Goal: Task Accomplishment & Management: Manage account settings

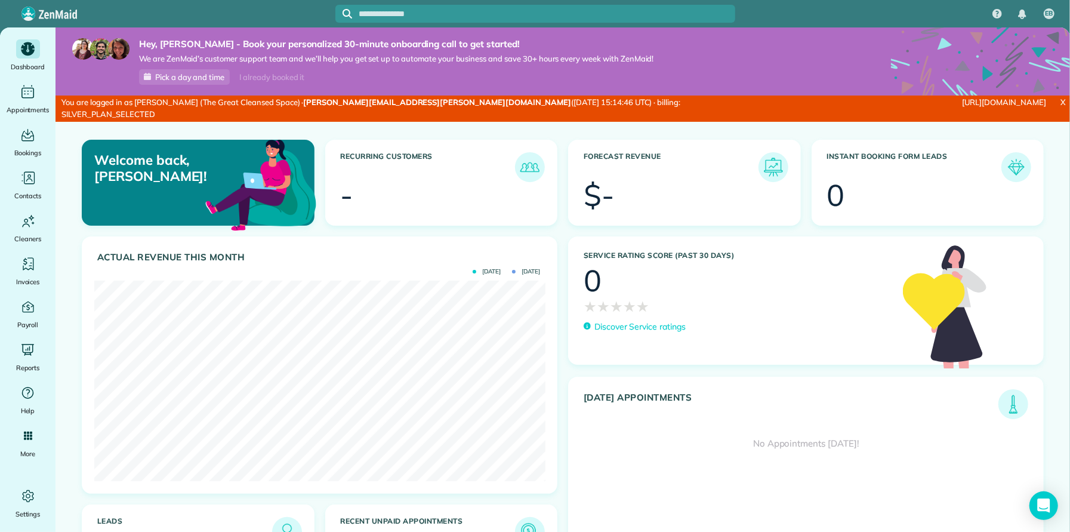
scroll to position [201, 451]
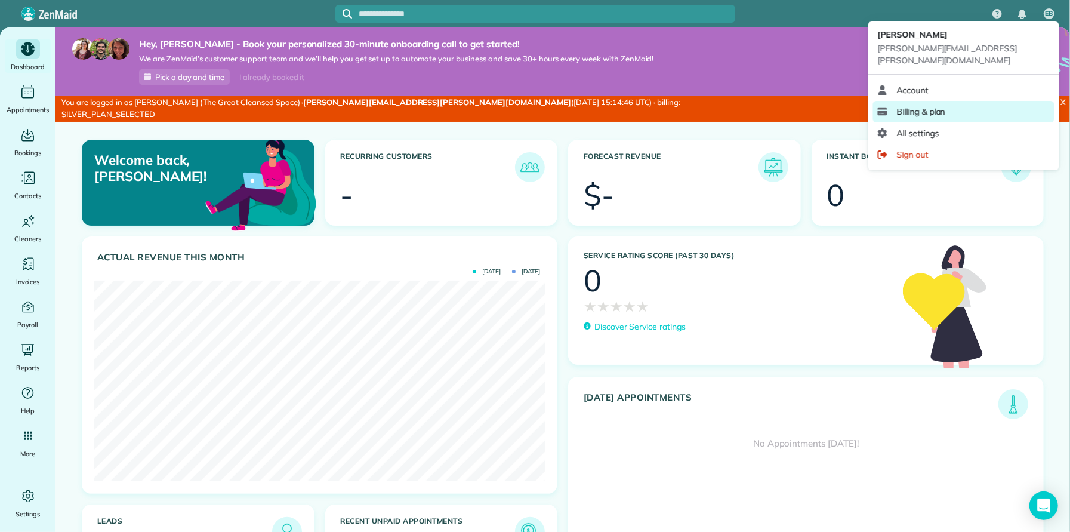
click at [920, 106] on span "Billing & plan" at bounding box center [921, 112] width 48 height 12
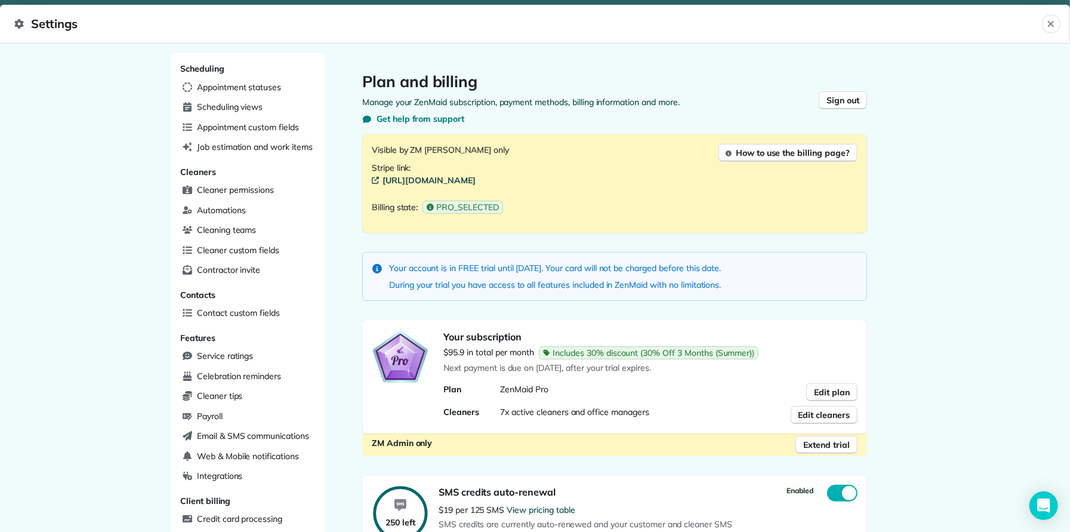
click at [544, 178] on link "[URL][DOMAIN_NAME]" at bounding box center [615, 180] width 486 height 12
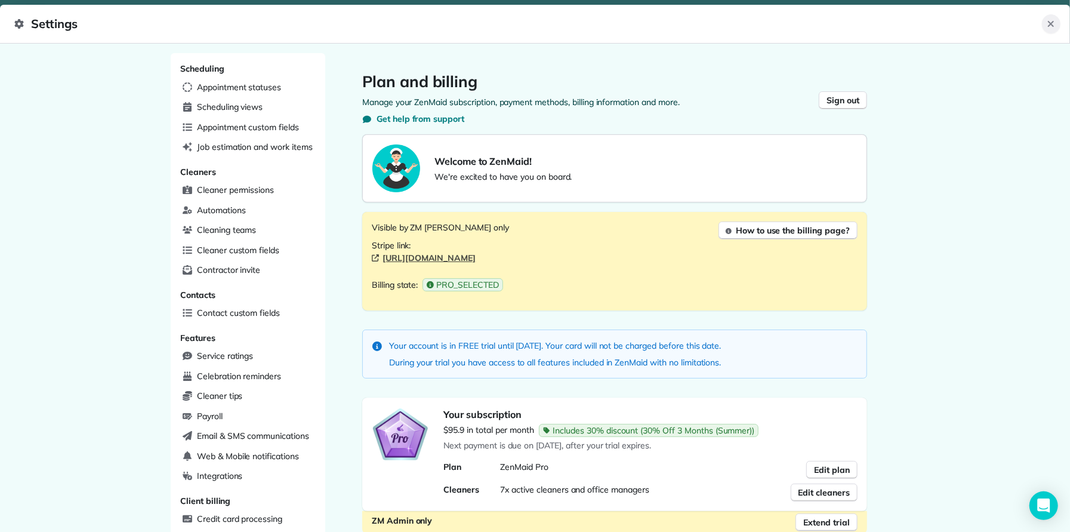
click at [1048, 23] on icon "Close" at bounding box center [1051, 24] width 10 height 10
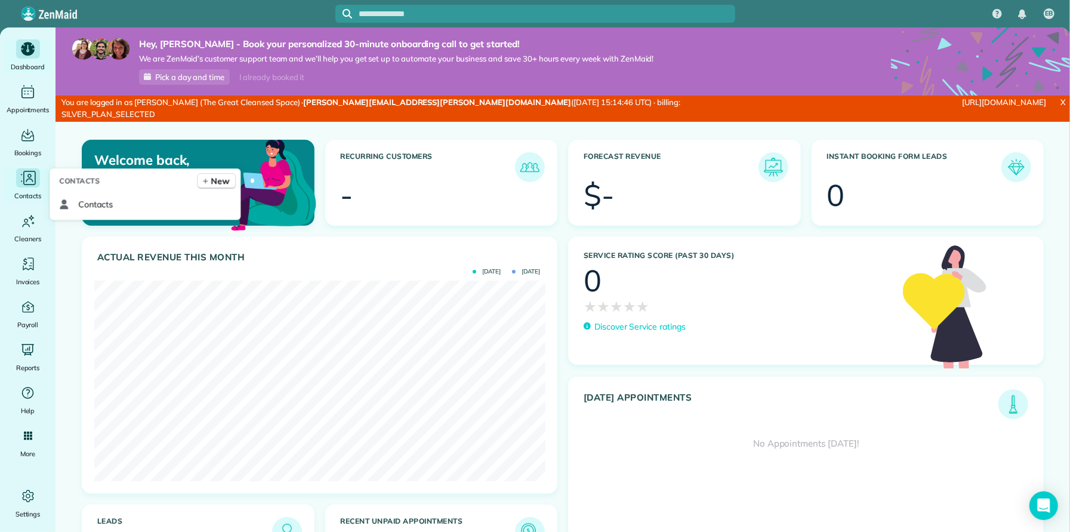
click at [26, 179] on icon "Main" at bounding box center [28, 178] width 18 height 18
